Goal: Task Accomplishment & Management: Use online tool/utility

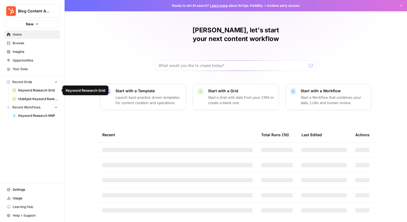
click at [32, 100] on span "HubSpot Keyword Rankings _ Pos 1 - 20 - Keyword Rankings - HubSpot.com.csv" at bounding box center [37, 98] width 39 height 5
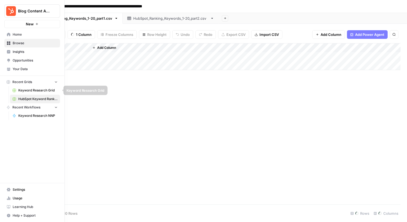
click at [22, 92] on span "Keyword Research Grid" at bounding box center [37, 90] width 39 height 5
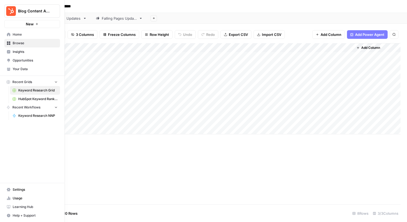
click at [26, 44] on span "Browse" at bounding box center [35, 43] width 45 height 5
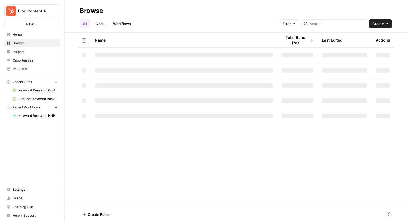
click at [100, 22] on link "Grids" at bounding box center [99, 23] width 15 height 9
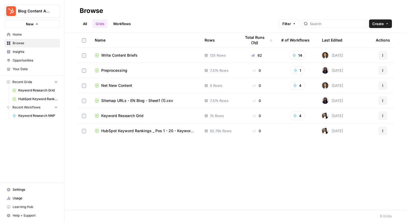
click at [129, 53] on span "Write Content Briefs" at bounding box center [119, 55] width 36 height 5
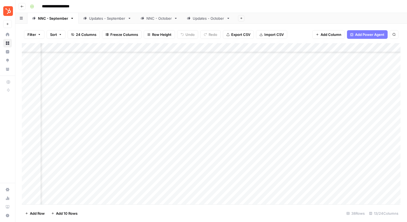
scroll to position [71, 415]
click at [196, 159] on div "Add Column" at bounding box center [211, 123] width 379 height 161
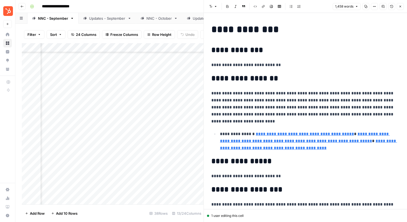
type input "[URL][DOMAIN_NAME]"
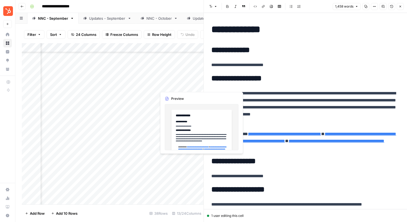
scroll to position [71, 281]
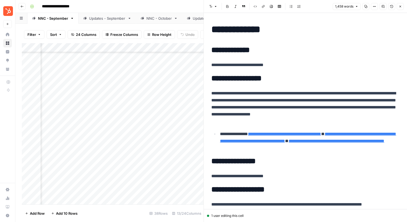
click at [399, 5] on icon "button" at bounding box center [400, 6] width 3 height 3
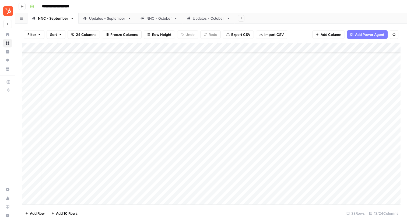
scroll to position [71, 0]
click at [175, 159] on div "Add Column" at bounding box center [211, 123] width 379 height 161
click at [317, 159] on div "Add Column" at bounding box center [211, 123] width 379 height 161
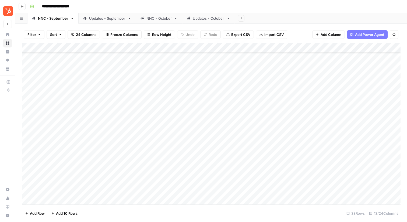
click at [173, 124] on div "Add Column" at bounding box center [211, 123] width 379 height 161
click at [351, 122] on div "Add Column" at bounding box center [211, 123] width 379 height 161
click at [161, 167] on div "Add Column" at bounding box center [211, 123] width 379 height 161
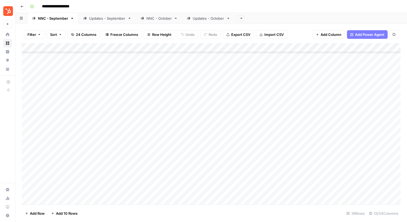
click at [161, 175] on div "Add Column" at bounding box center [211, 123] width 379 height 161
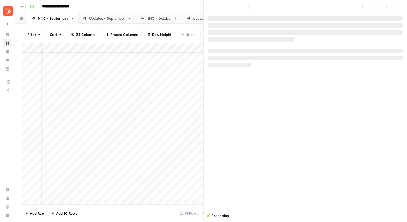
scroll to position [93, 411]
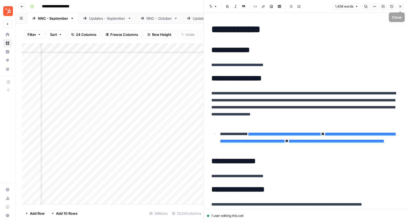
click at [402, 7] on button "Close" at bounding box center [400, 6] width 7 height 7
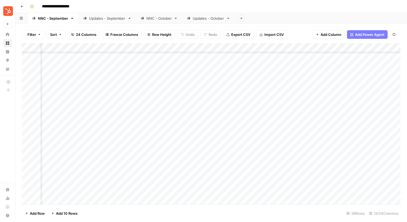
scroll to position [93, 64]
click at [125, 147] on div "Add Column" at bounding box center [211, 123] width 379 height 161
click at [151, 18] on div "NNC - October" at bounding box center [159, 18] width 25 height 5
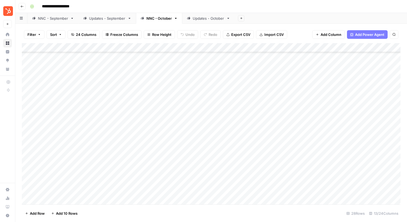
scroll to position [113, 0]
click at [194, 17] on div "Updates - October" at bounding box center [209, 18] width 32 height 5
click at [157, 20] on div "NNC - October" at bounding box center [159, 18] width 25 height 5
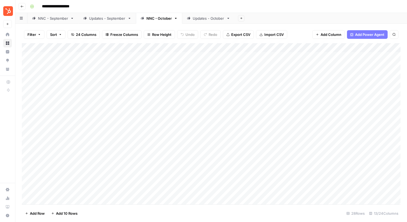
click at [153, 168] on div "Add Column" at bounding box center [211, 123] width 379 height 161
click at [285, 166] on div "Add Column" at bounding box center [211, 123] width 379 height 161
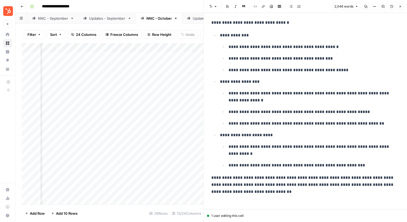
scroll to position [2428, 0]
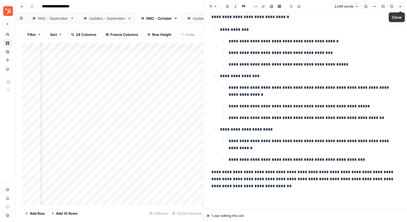
click at [404, 7] on button "Close" at bounding box center [400, 6] width 7 height 7
